Goal: Complete Application Form: Complete application form

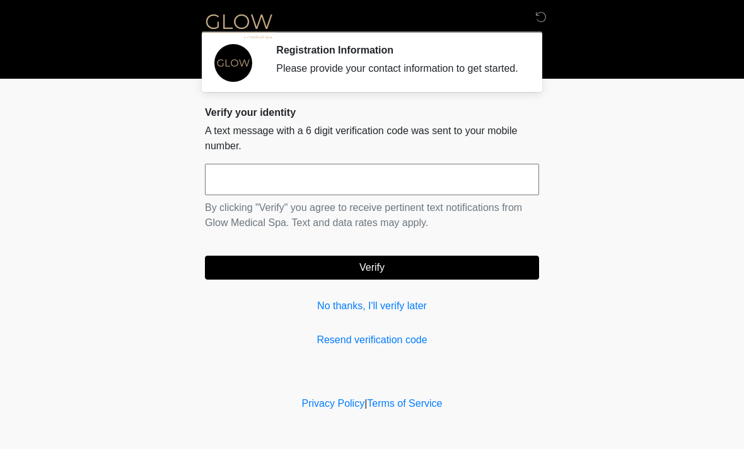
click at [304, 195] on input "text" at bounding box center [372, 180] width 334 height 32
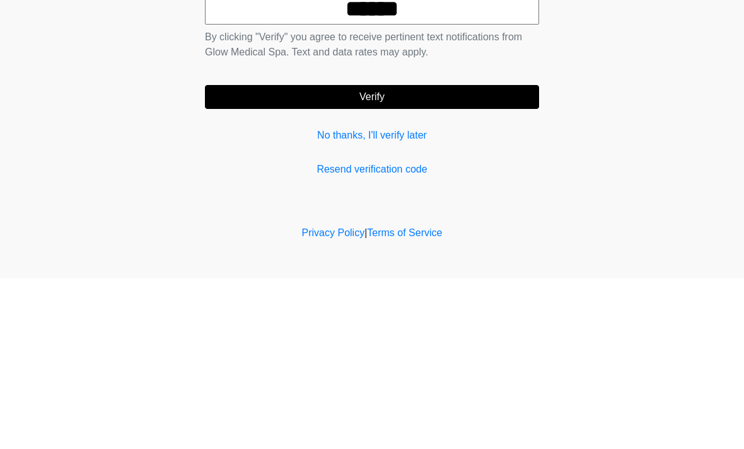
type input "******"
click at [391, 256] on button "Verify" at bounding box center [372, 268] width 334 height 24
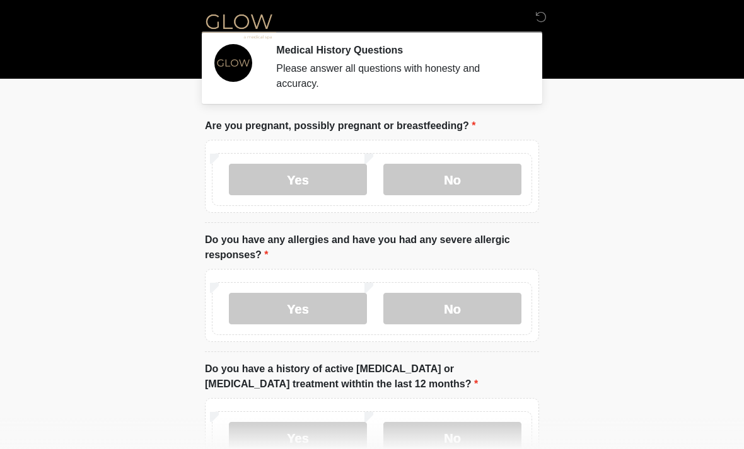
click at [458, 190] on label "No" at bounding box center [452, 180] width 138 height 32
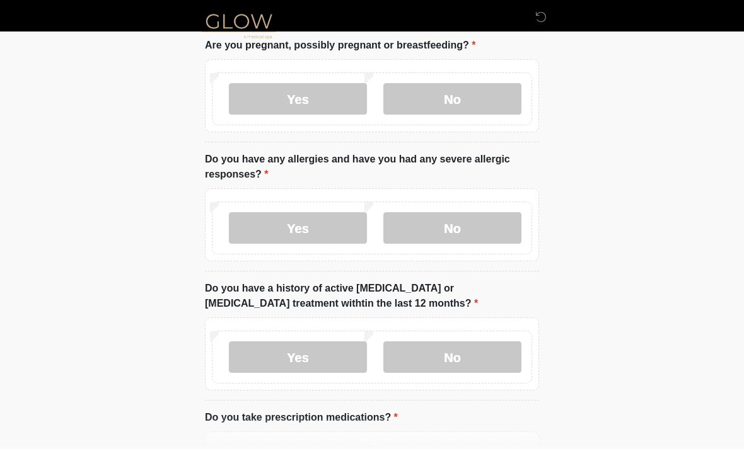
scroll to position [80, 0]
click at [463, 234] on label "No" at bounding box center [452, 229] width 138 height 32
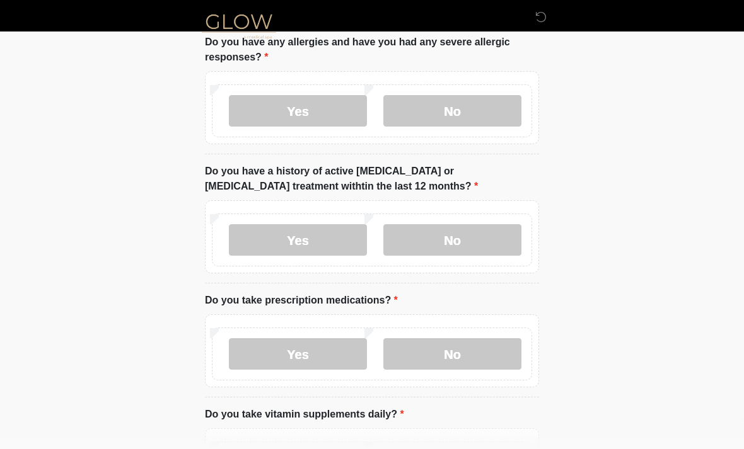
scroll to position [204, 0]
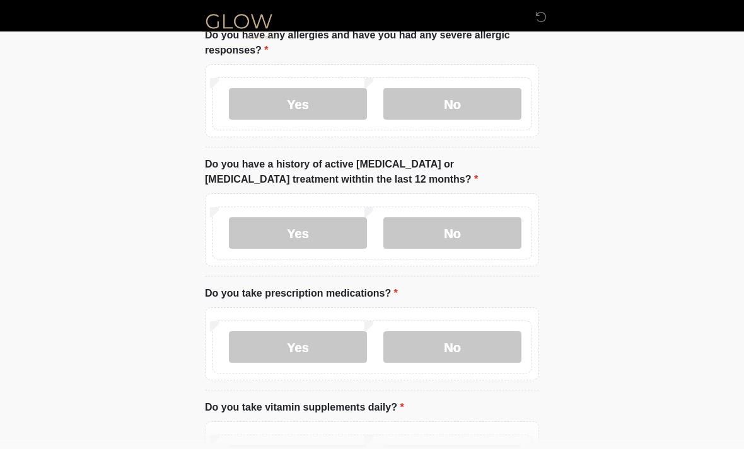
click at [460, 247] on label "No" at bounding box center [452, 234] width 138 height 32
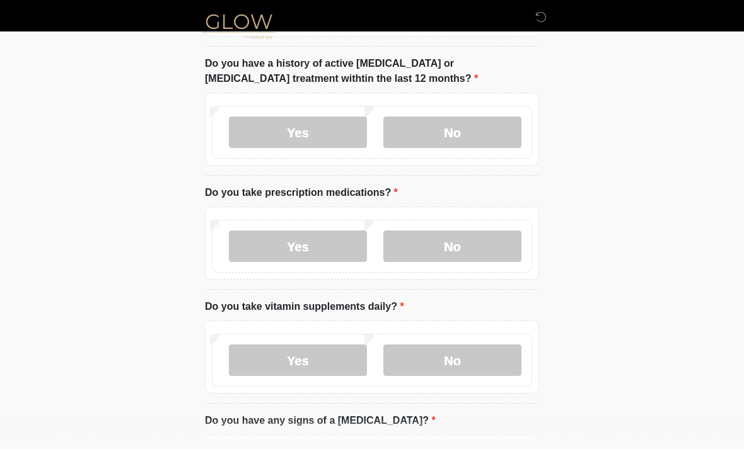
scroll to position [310, 0]
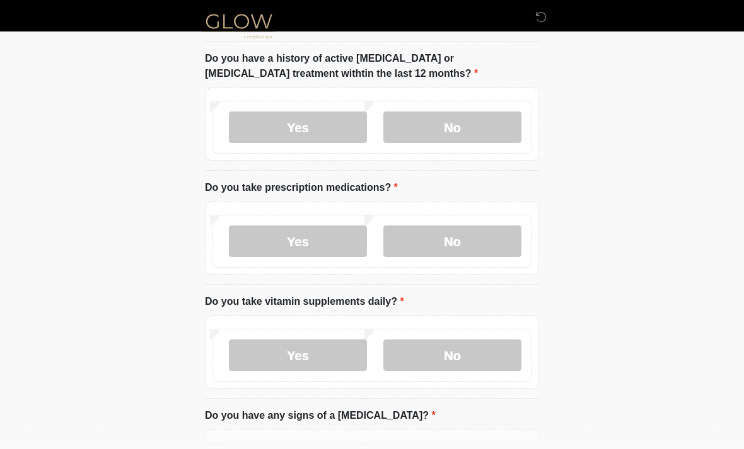
click at [459, 246] on label "No" at bounding box center [452, 242] width 138 height 32
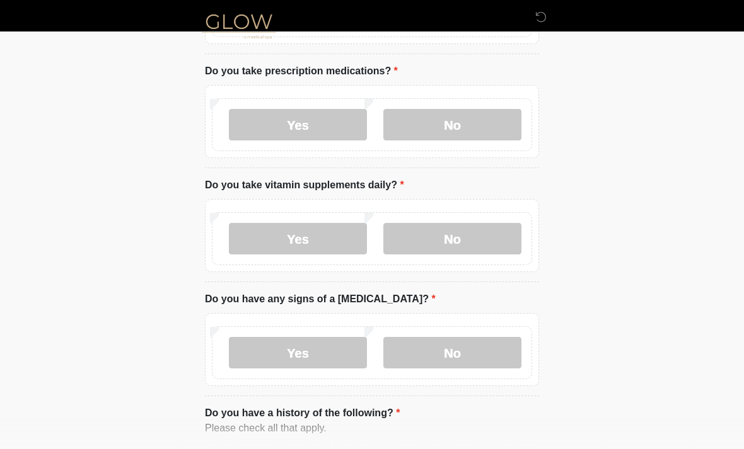
scroll to position [436, 0]
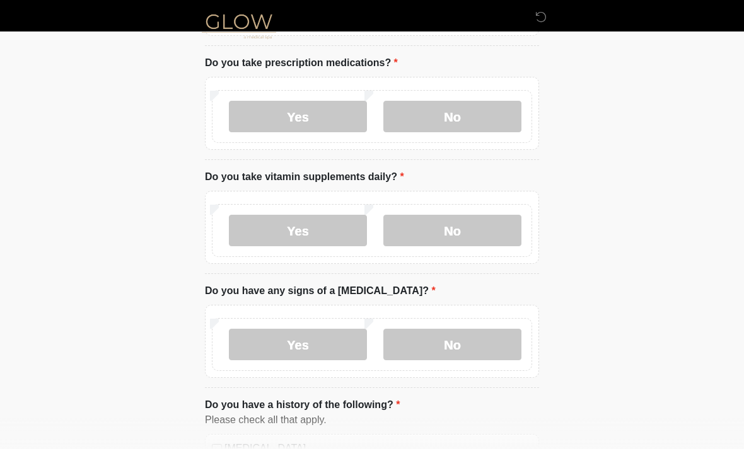
click at [459, 238] on label "No" at bounding box center [452, 231] width 138 height 32
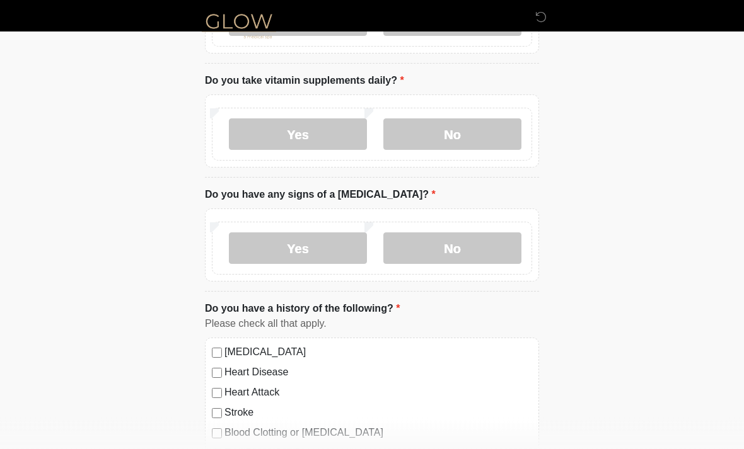
scroll to position [534, 0]
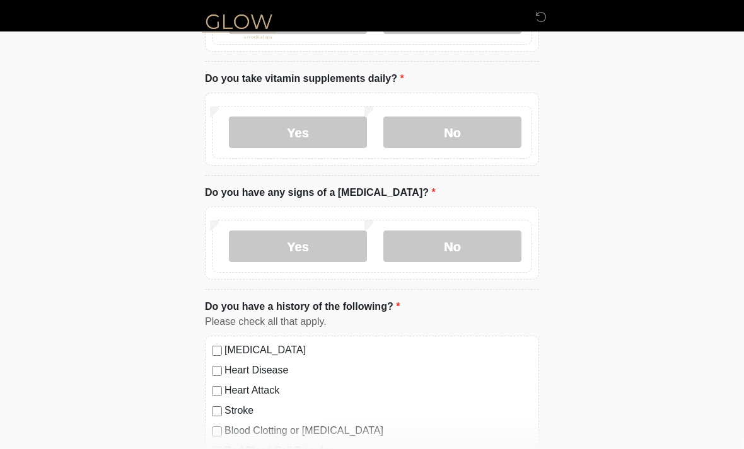
click at [451, 255] on label "No" at bounding box center [452, 247] width 138 height 32
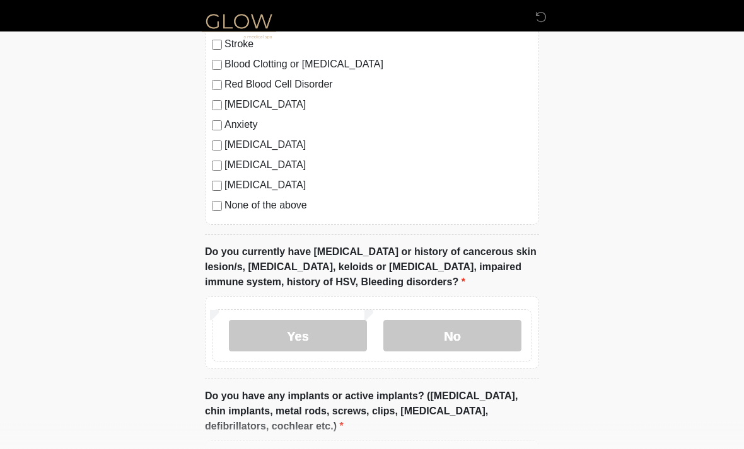
scroll to position [906, 0]
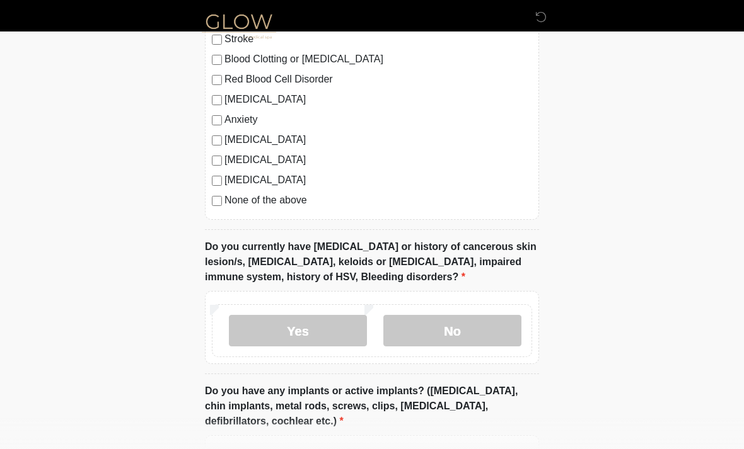
click at [453, 338] on label "No" at bounding box center [452, 331] width 138 height 32
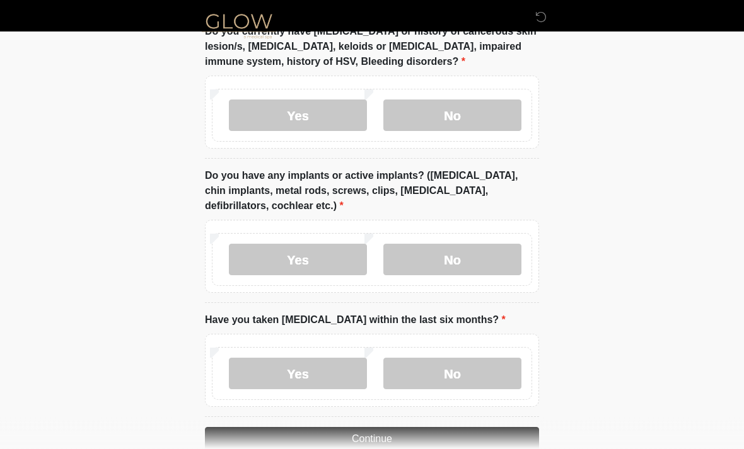
scroll to position [1119, 0]
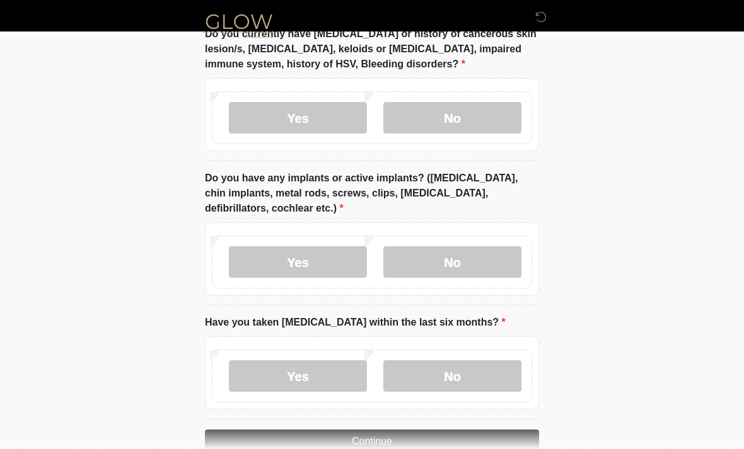
click at [456, 268] on label "No" at bounding box center [452, 262] width 138 height 32
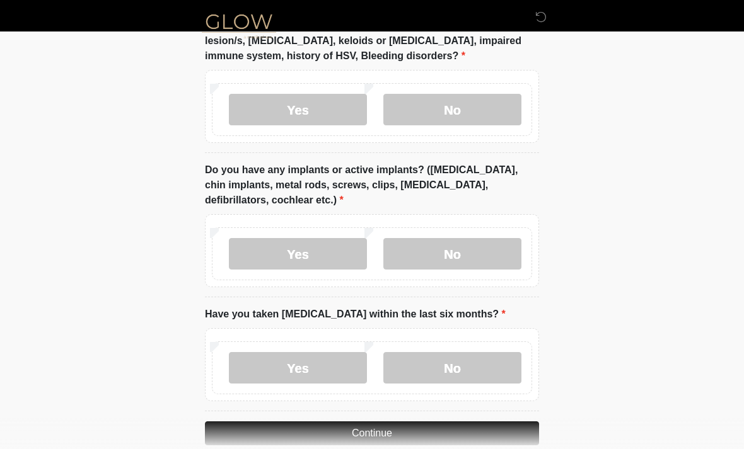
scroll to position [1148, 0]
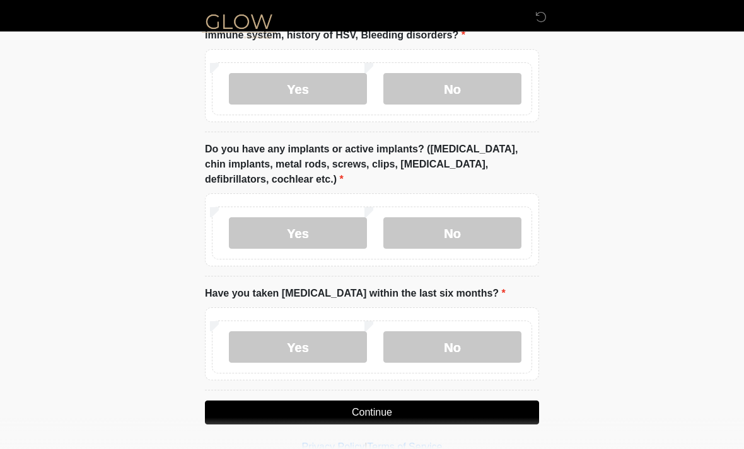
click at [458, 350] on label "No" at bounding box center [452, 348] width 138 height 32
click at [406, 413] on button "Continue" at bounding box center [372, 413] width 334 height 24
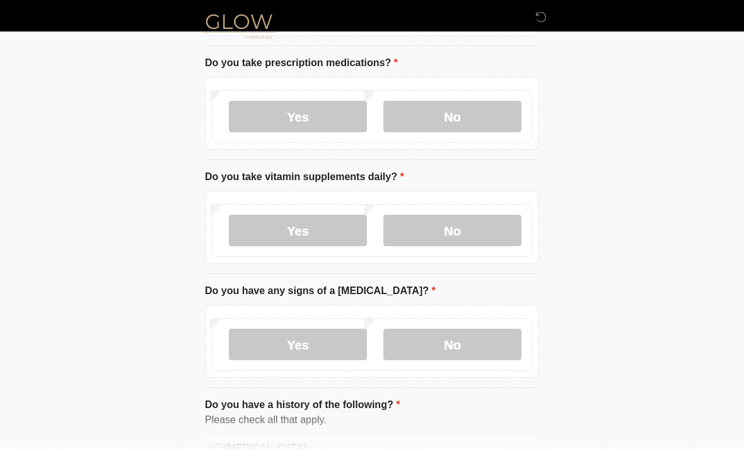
scroll to position [0, 0]
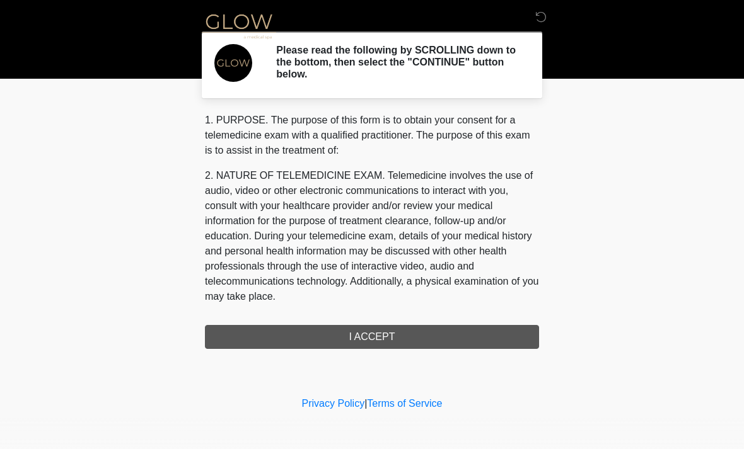
click at [383, 344] on div "1. PURPOSE. The purpose of this form is to obtain your consent for a telemedici…" at bounding box center [372, 231] width 334 height 236
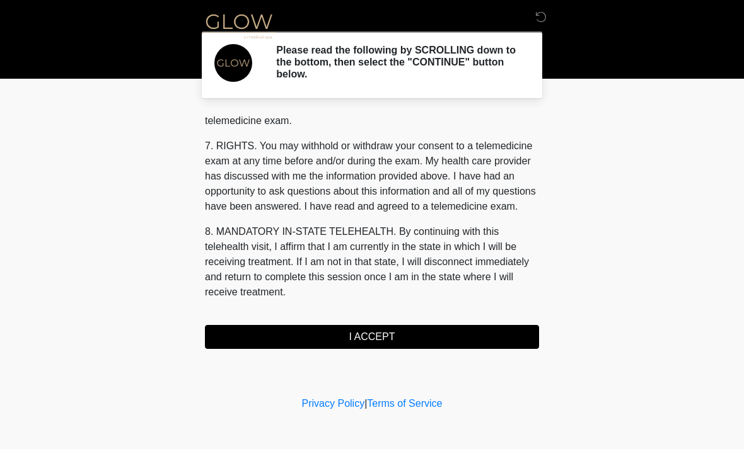
scroll to position [534, 0]
click at [376, 339] on button "I ACCEPT" at bounding box center [372, 337] width 334 height 24
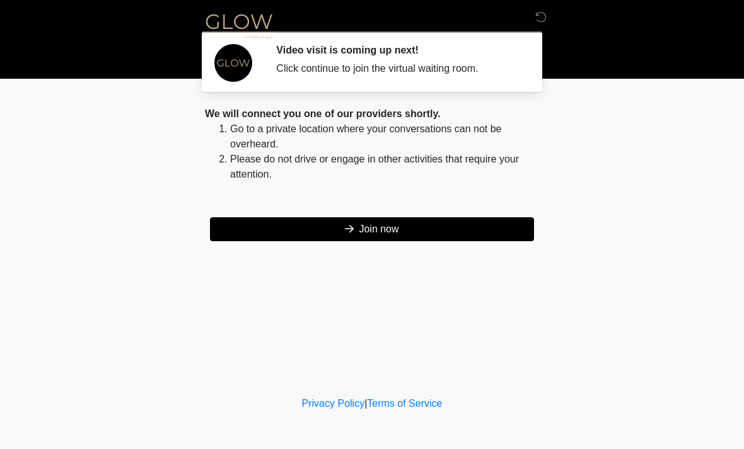
click at [388, 238] on button "Join now" at bounding box center [372, 229] width 324 height 24
click at [362, 233] on button "Join now" at bounding box center [372, 229] width 324 height 24
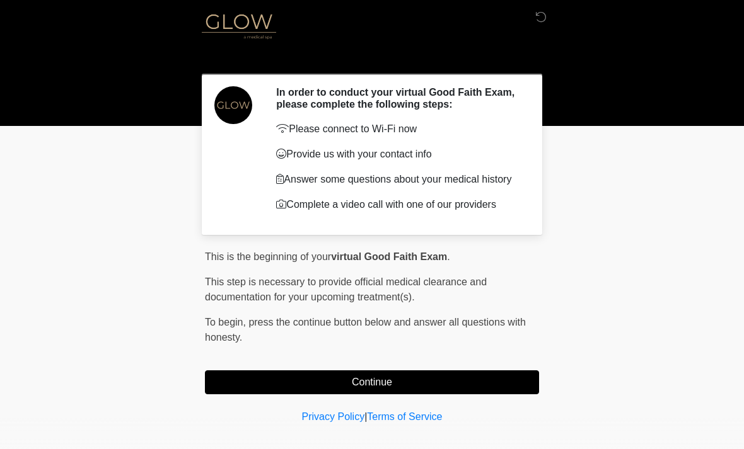
click at [456, 387] on button "Continue" at bounding box center [372, 383] width 334 height 24
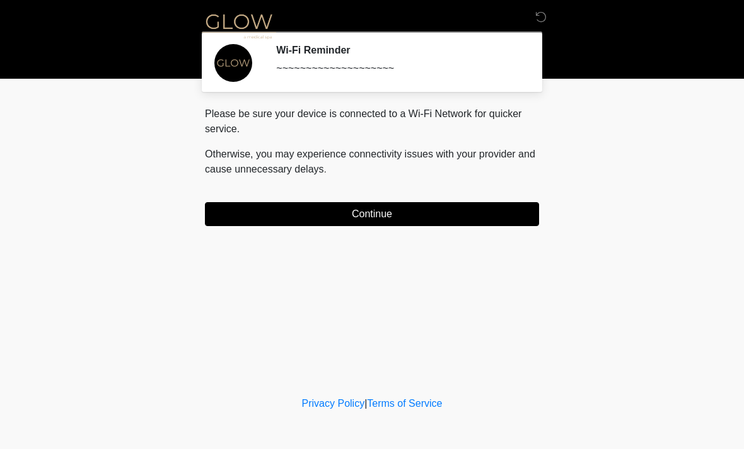
click at [463, 217] on button "Continue" at bounding box center [372, 214] width 334 height 24
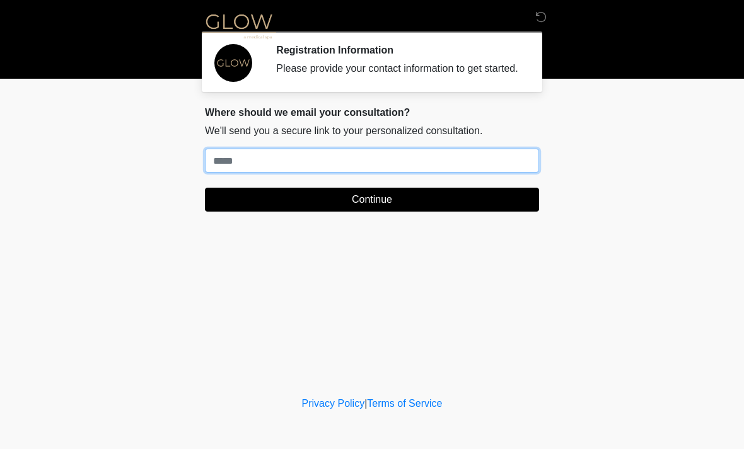
click at [343, 168] on input "Where should we email your treatment plan?" at bounding box center [372, 161] width 334 height 24
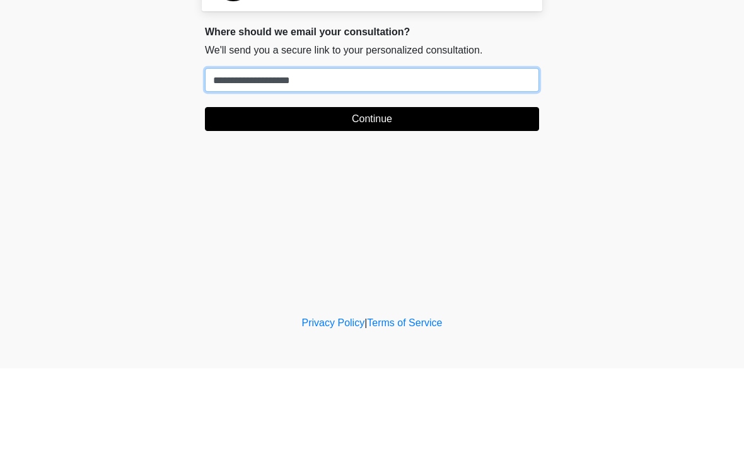
type input "**********"
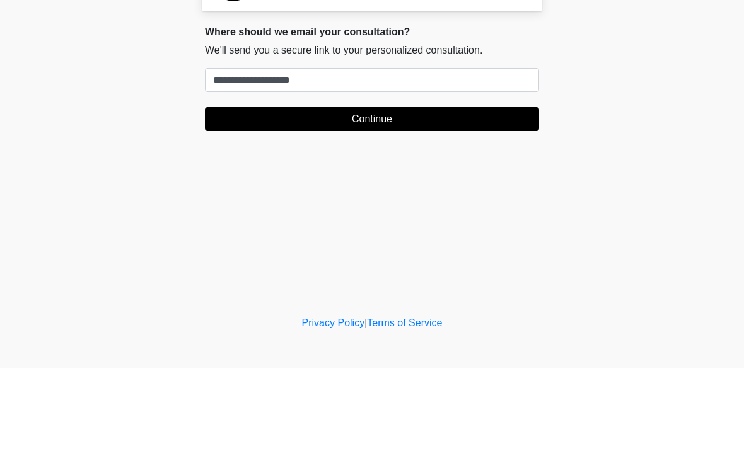
click at [418, 188] on button "Continue" at bounding box center [372, 200] width 334 height 24
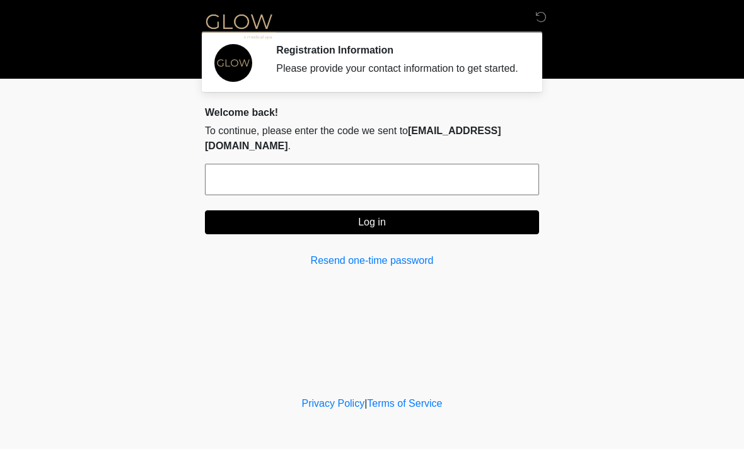
click at [381, 174] on input "text" at bounding box center [372, 180] width 334 height 32
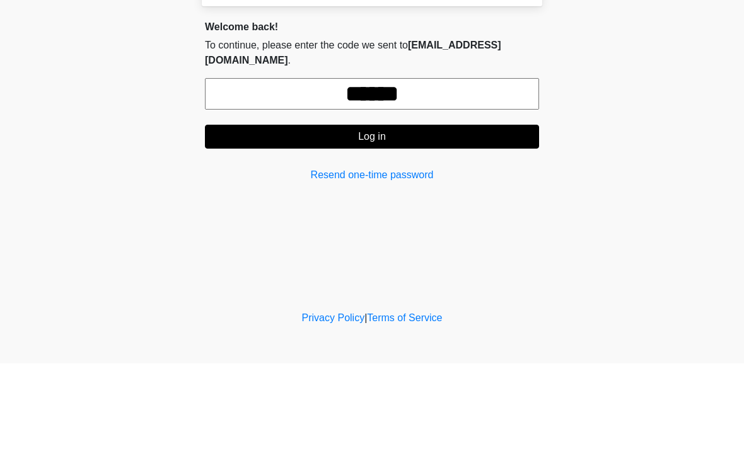
type input "******"
click at [431, 211] on button "Log in" at bounding box center [372, 223] width 334 height 24
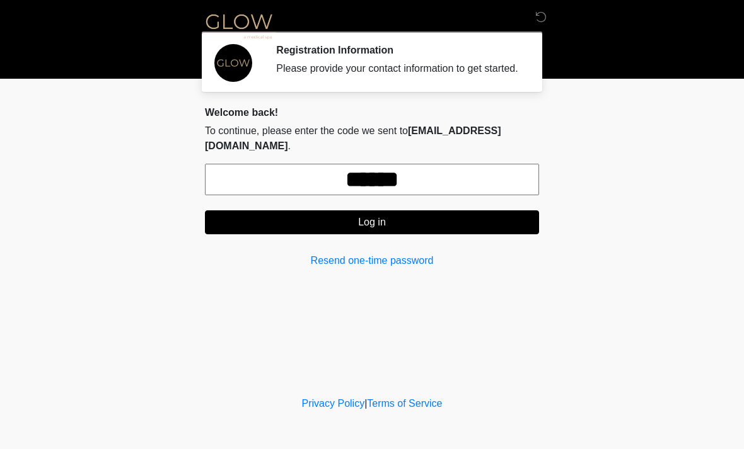
click at [397, 216] on button "Log in" at bounding box center [372, 223] width 334 height 24
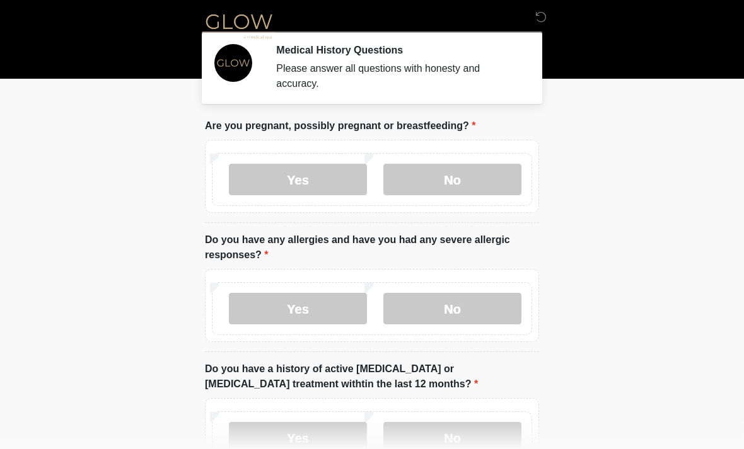
click at [470, 182] on label "No" at bounding box center [452, 180] width 138 height 32
click at [465, 312] on label "No" at bounding box center [452, 309] width 138 height 32
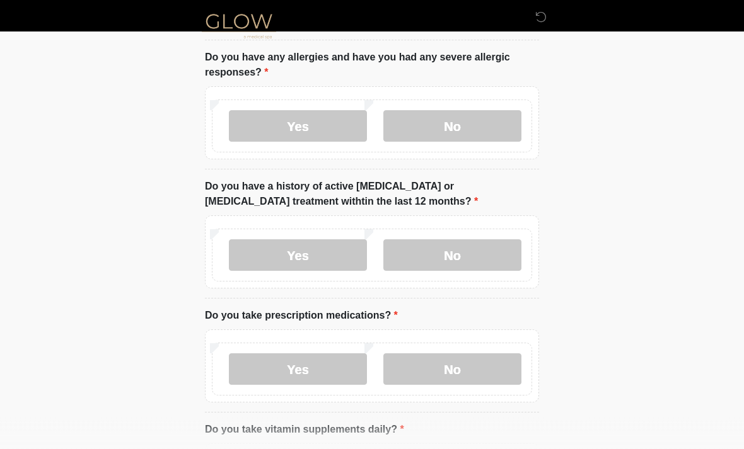
click at [482, 254] on label "No" at bounding box center [452, 256] width 138 height 32
click at [477, 372] on label "No" at bounding box center [452, 370] width 138 height 32
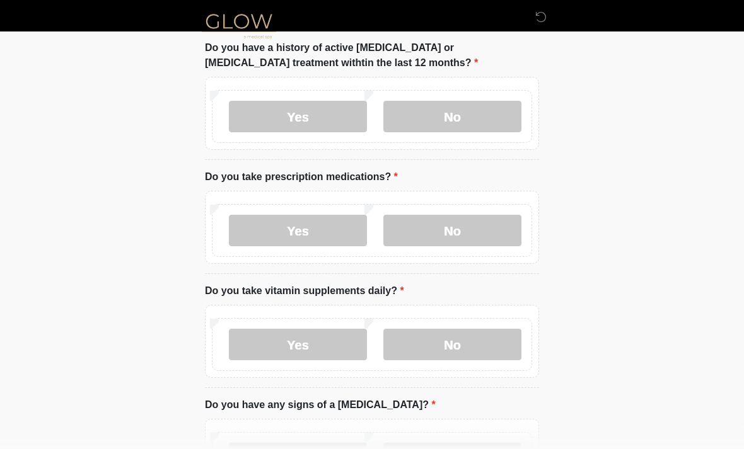
scroll to position [325, 0]
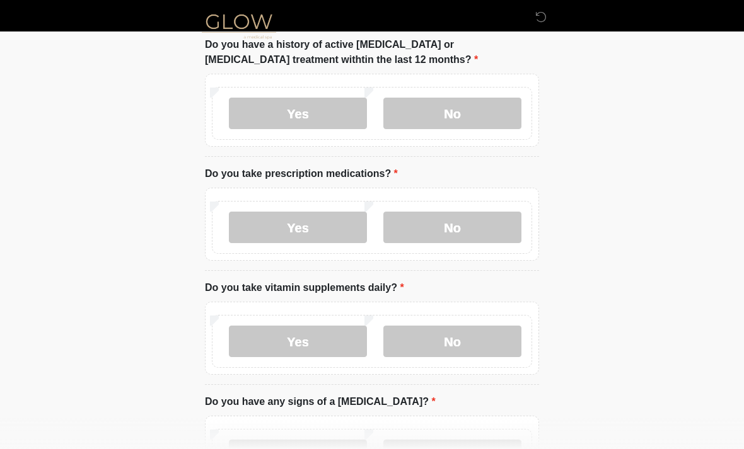
click at [325, 335] on label "Yes" at bounding box center [298, 342] width 138 height 32
click at [409, 429] on textarea "Please give details below." at bounding box center [372, 437] width 334 height 54
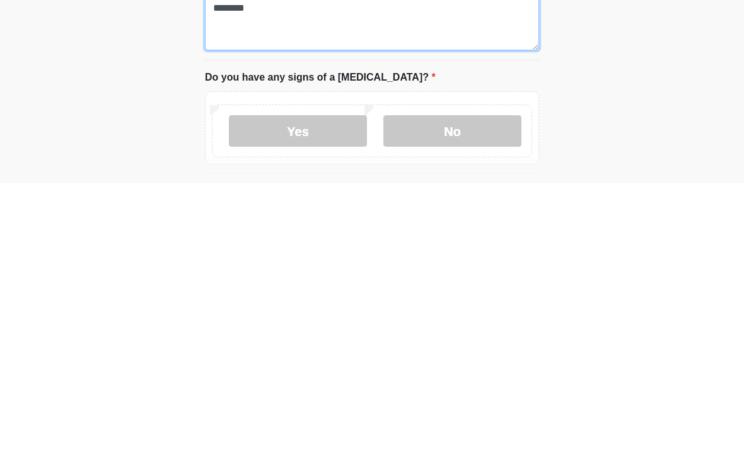
type textarea "********"
click at [467, 381] on label "No" at bounding box center [452, 397] width 138 height 32
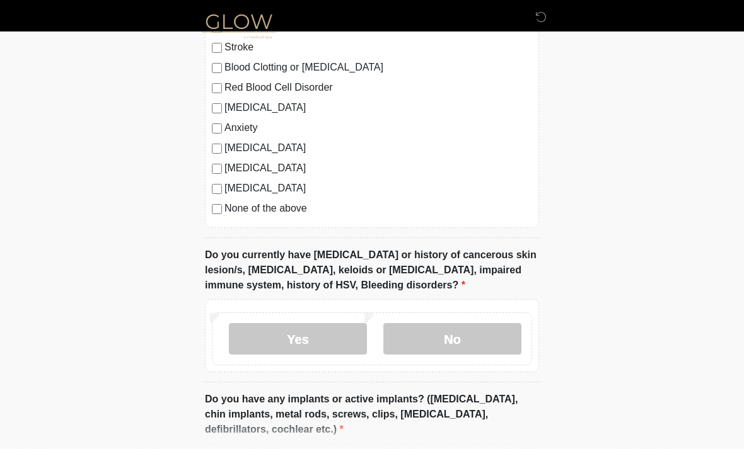
scroll to position [994, 0]
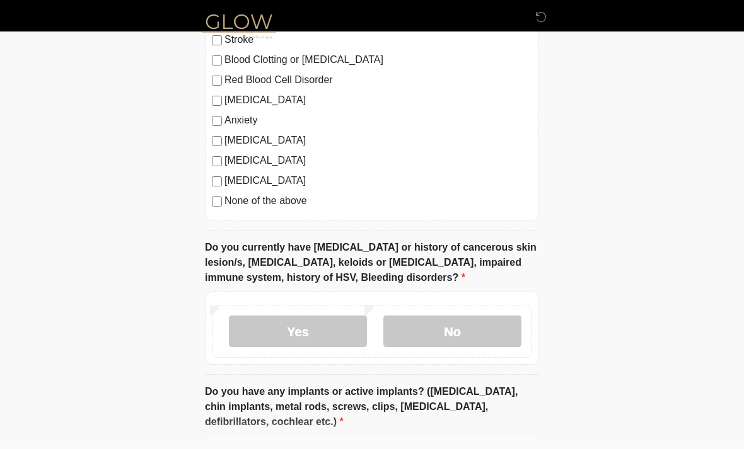
click at [469, 337] on label "No" at bounding box center [452, 332] width 138 height 32
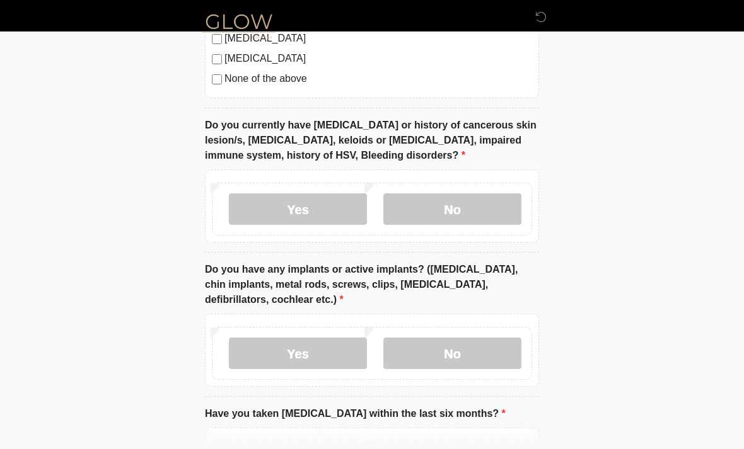
scroll to position [1125, 0]
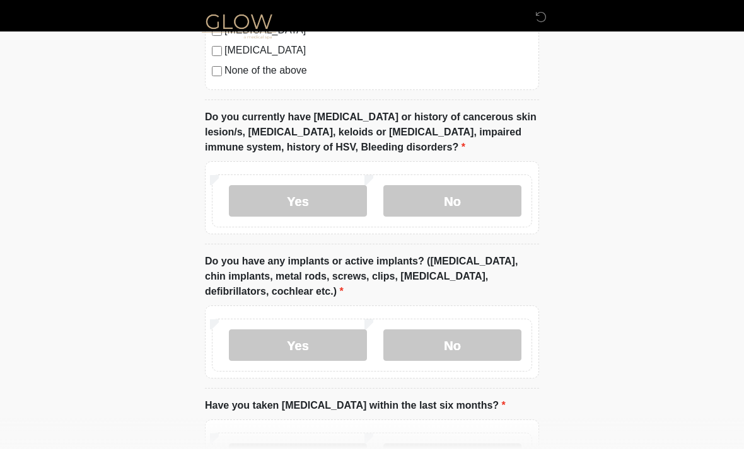
click at [329, 345] on label "Yes" at bounding box center [298, 346] width 138 height 32
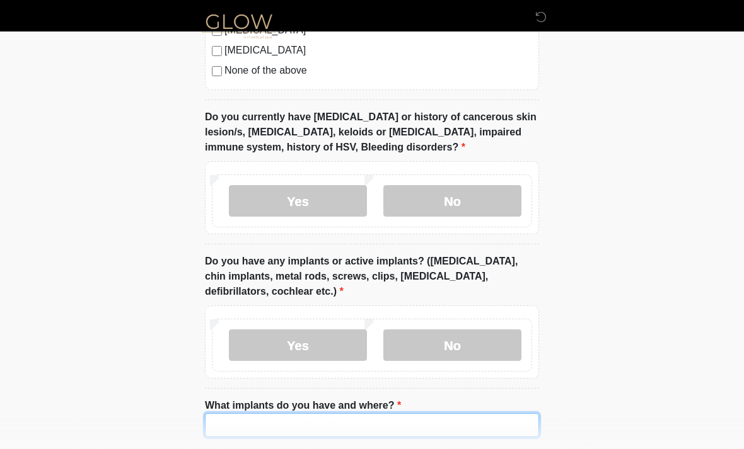
click at [398, 420] on input "What implants do you have and where?" at bounding box center [372, 426] width 334 height 24
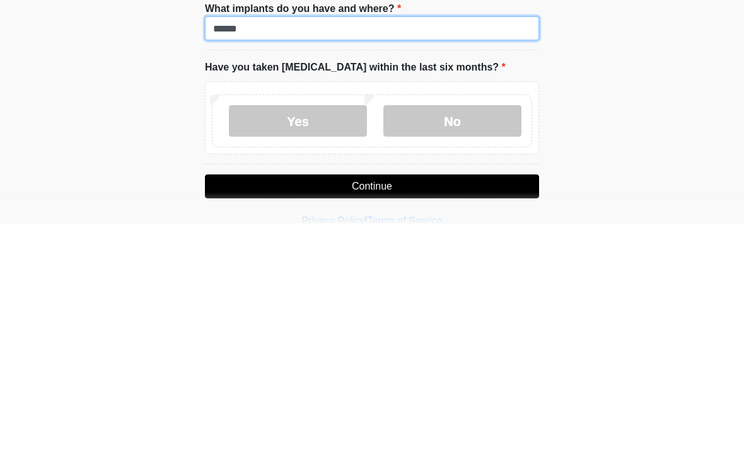
scroll to position [1301, 0]
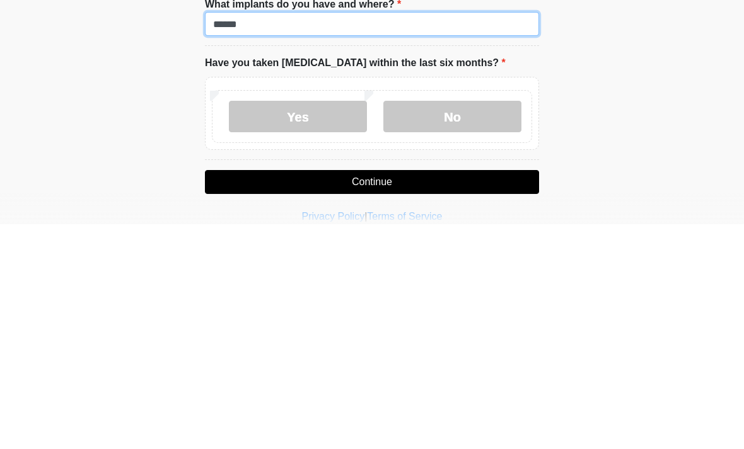
type input "******"
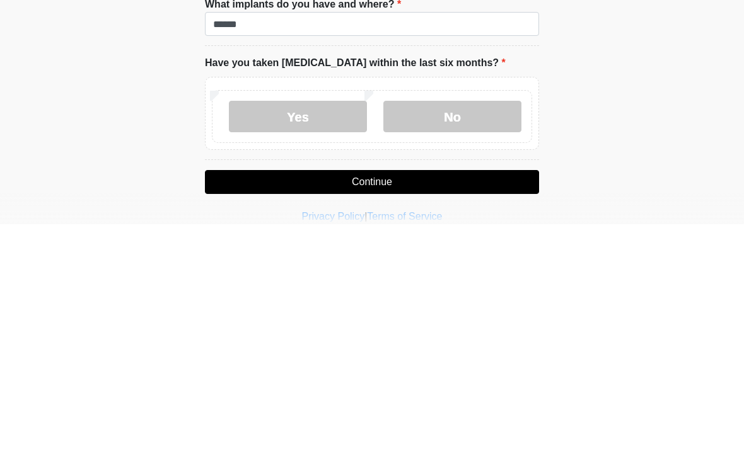
click at [450, 326] on label "No" at bounding box center [452, 342] width 138 height 32
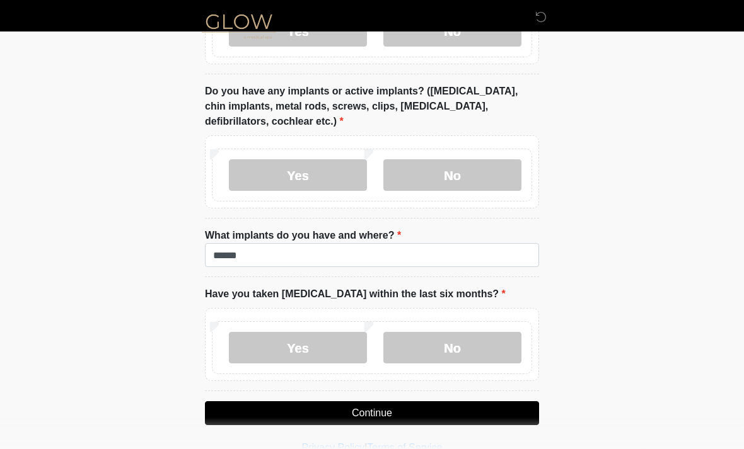
click at [436, 407] on button "Continue" at bounding box center [372, 414] width 334 height 24
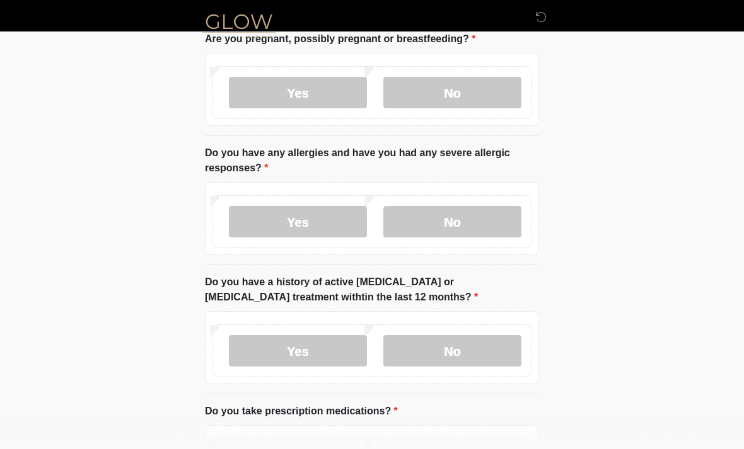
scroll to position [0, 0]
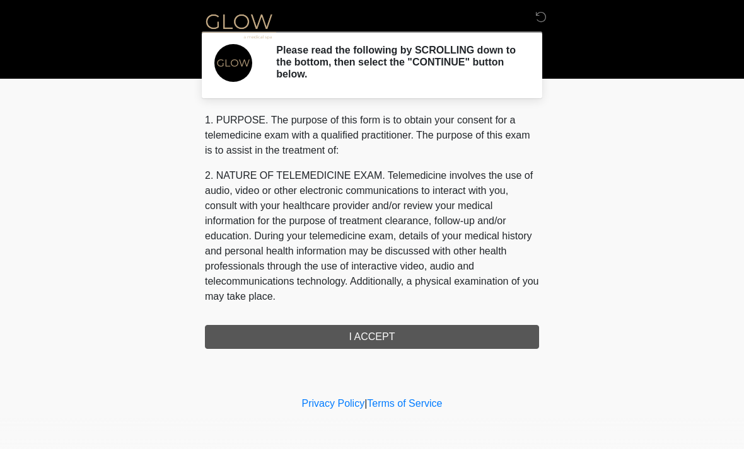
click at [406, 329] on div "1. PURPOSE. The purpose of this form is to obtain your consent for a telemedici…" at bounding box center [372, 231] width 334 height 236
click at [390, 333] on div "1. PURPOSE. The purpose of this form is to obtain your consent for a telemedici…" at bounding box center [372, 231] width 334 height 236
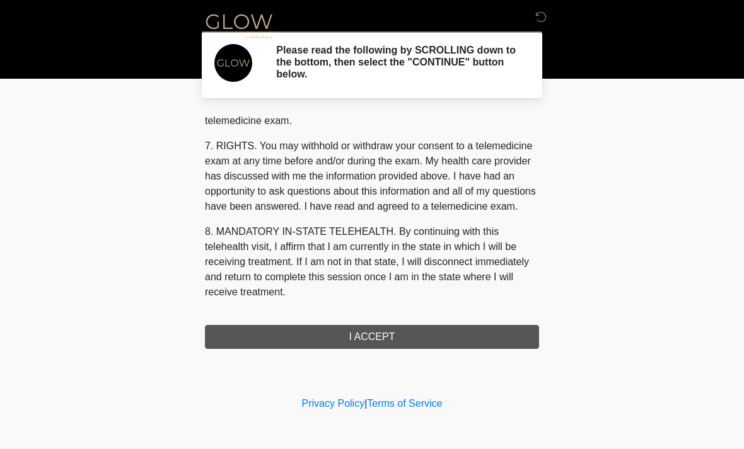
scroll to position [534, 0]
click at [380, 338] on button "I ACCEPT" at bounding box center [372, 337] width 334 height 24
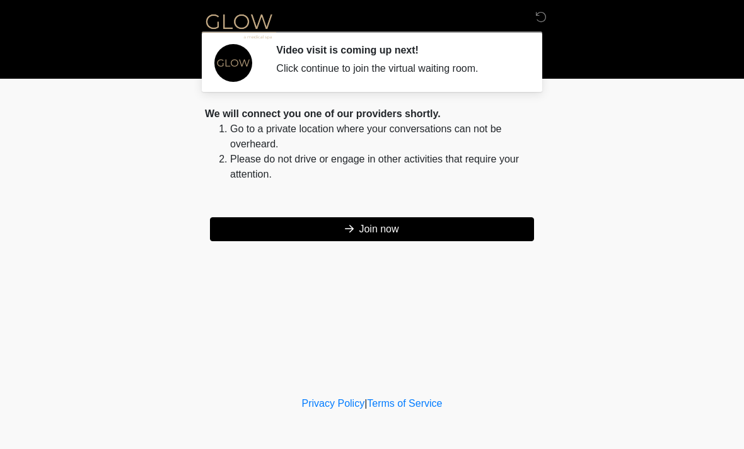
click at [414, 226] on button "Join now" at bounding box center [372, 229] width 324 height 24
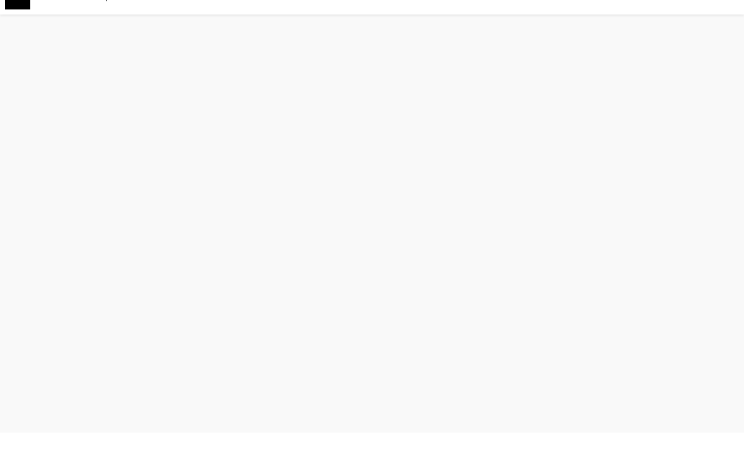
scroll to position [4, 0]
